Goal: Use online tool/utility: Utilize a website feature to perform a specific function

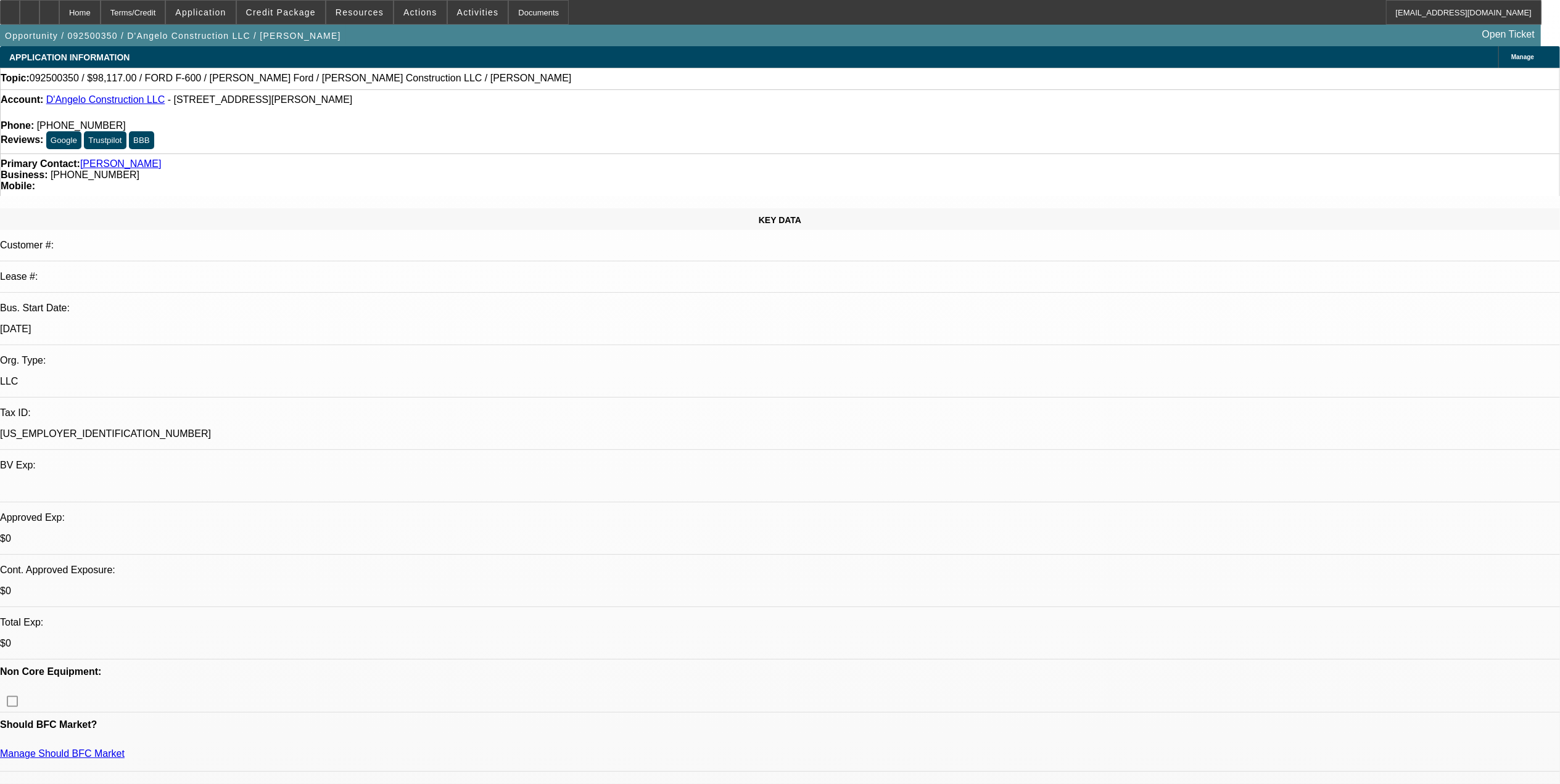
select select "0"
select select "2"
select select "0.1"
select select "4"
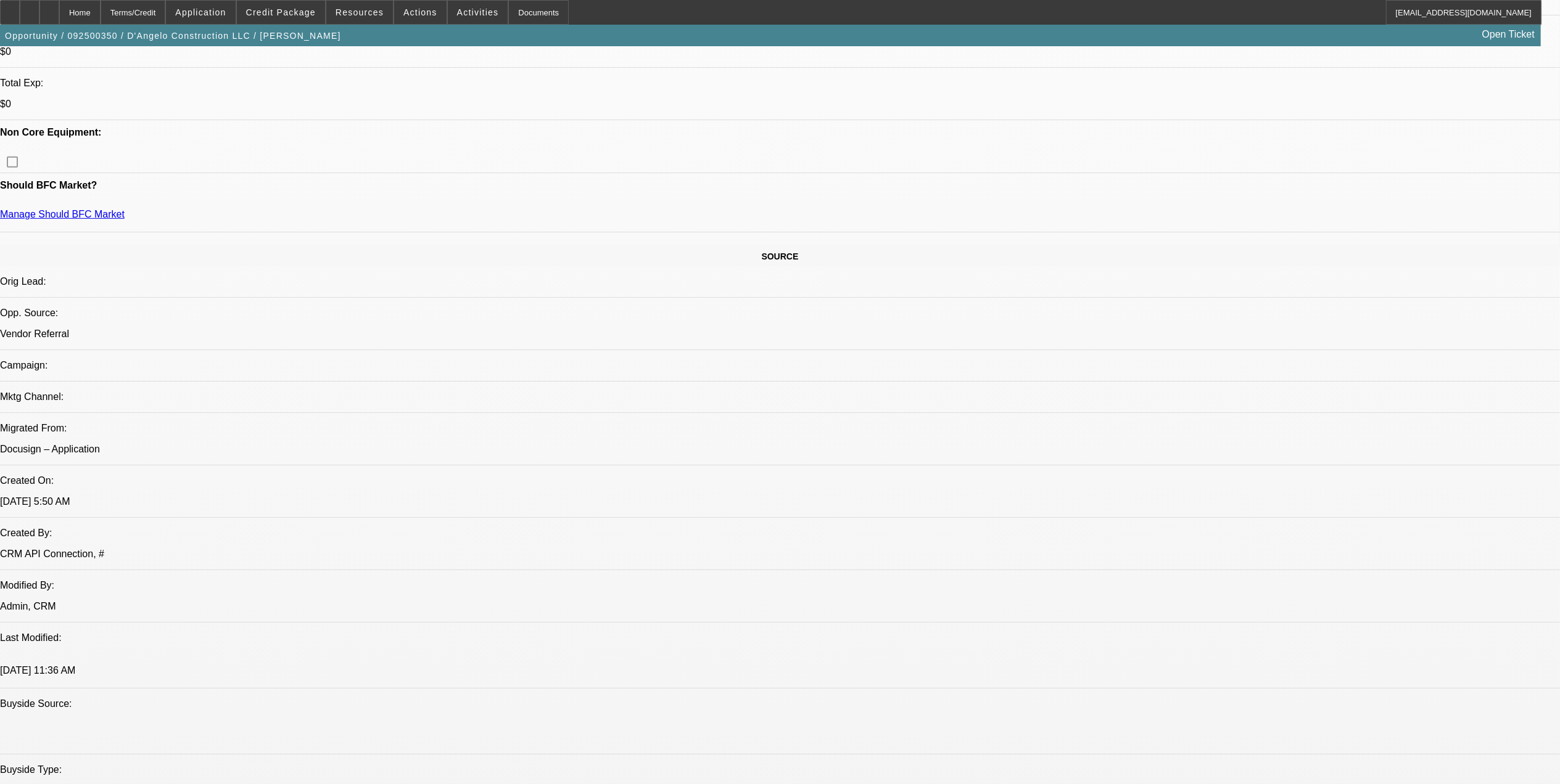
scroll to position [740, 0]
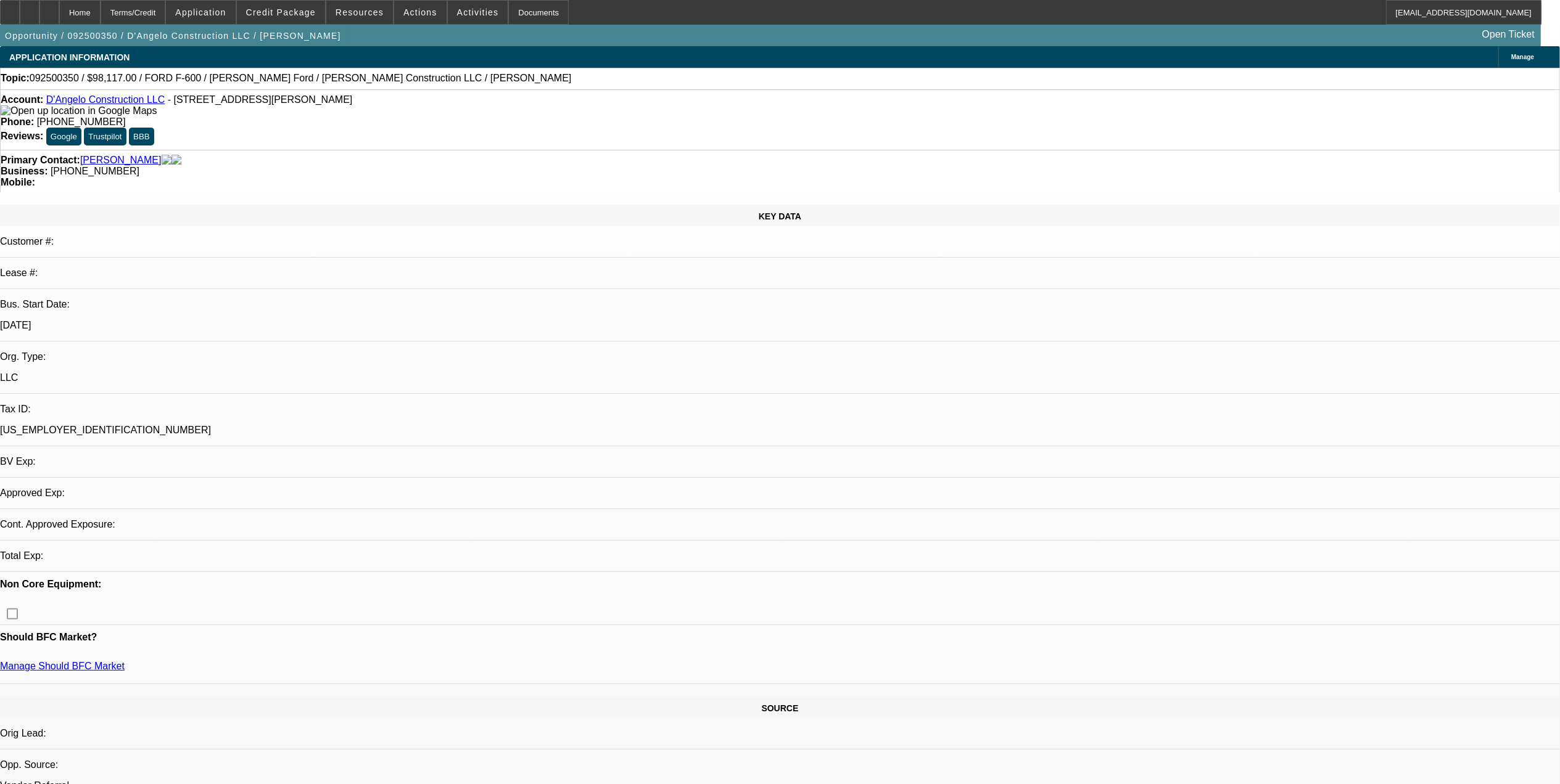
select select "0"
select select "2"
select select "0.1"
select select "1"
select select "2"
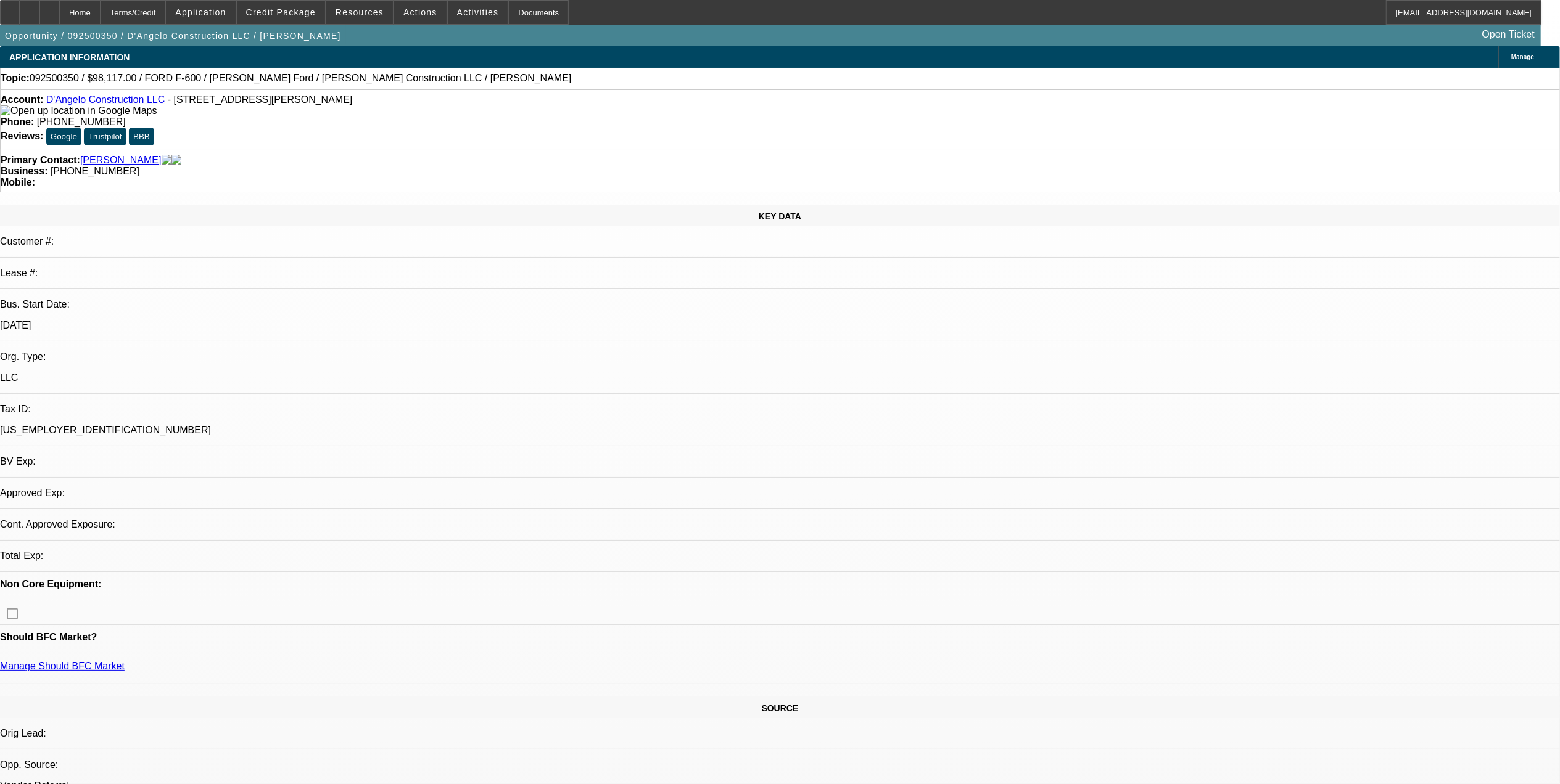
select select "4"
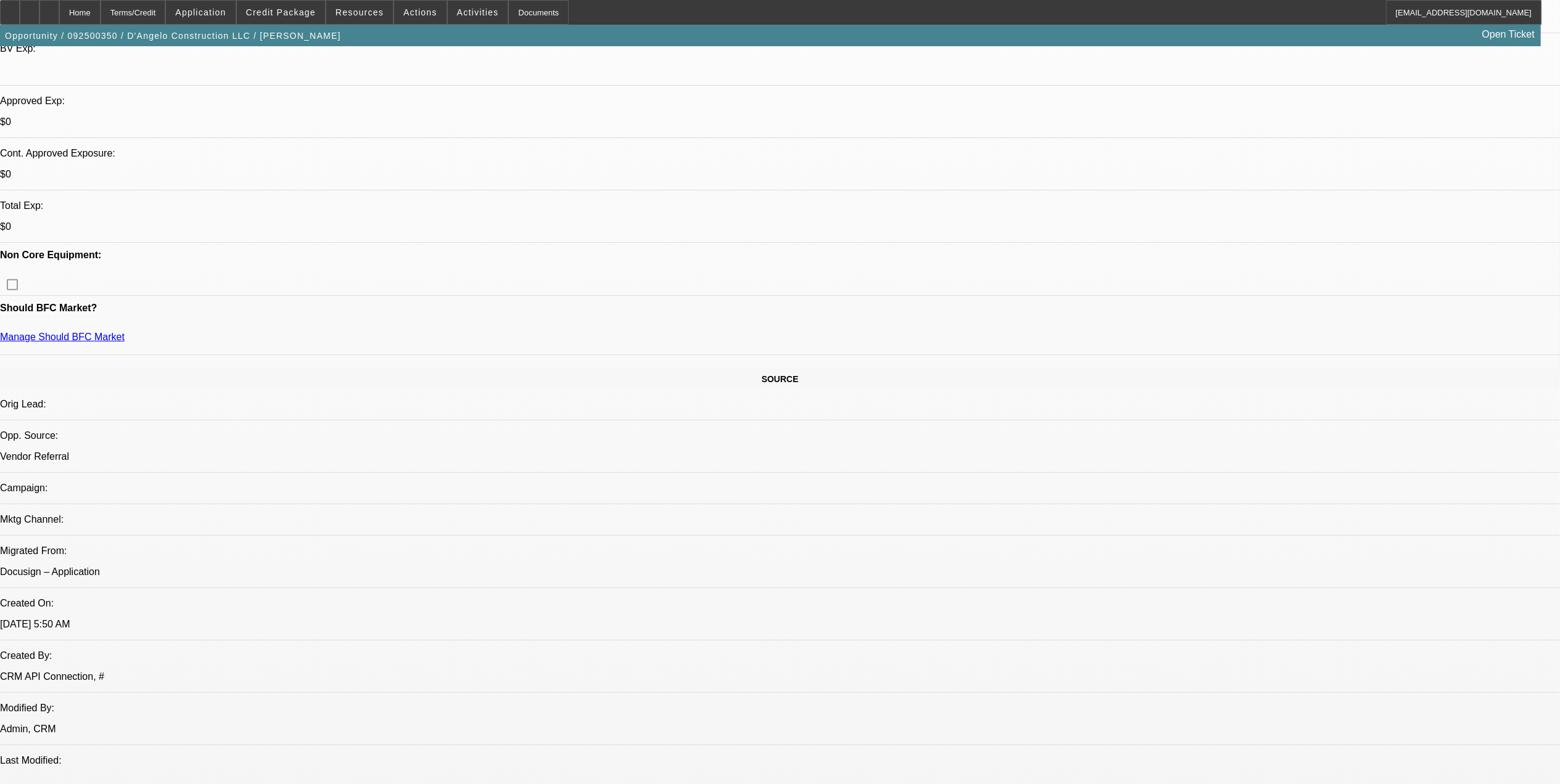
scroll to position [494, 0]
